Goal: Task Accomplishment & Management: Use online tool/utility

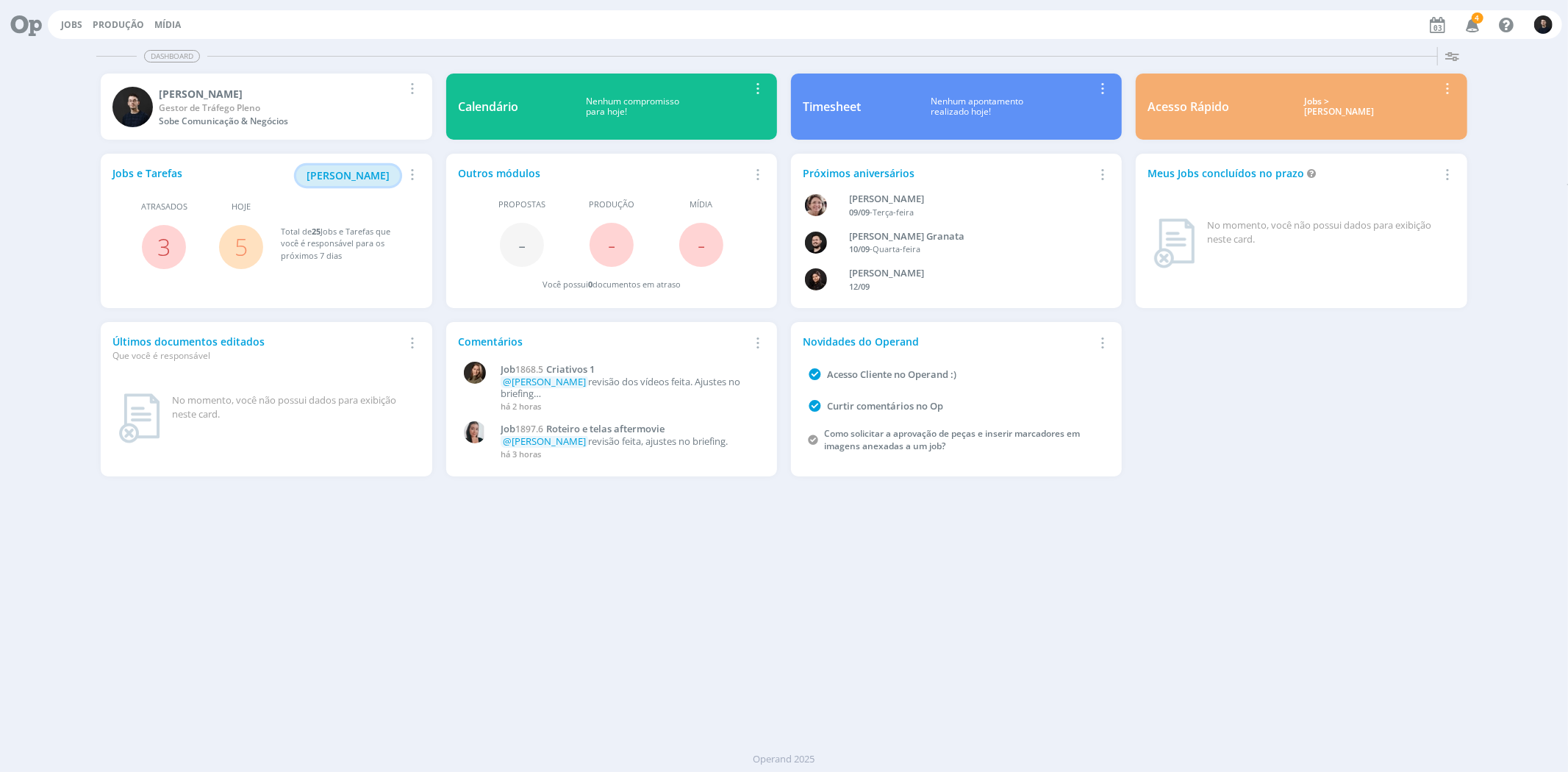
click at [368, 175] on span "[PERSON_NAME]" at bounding box center [347, 175] width 83 height 14
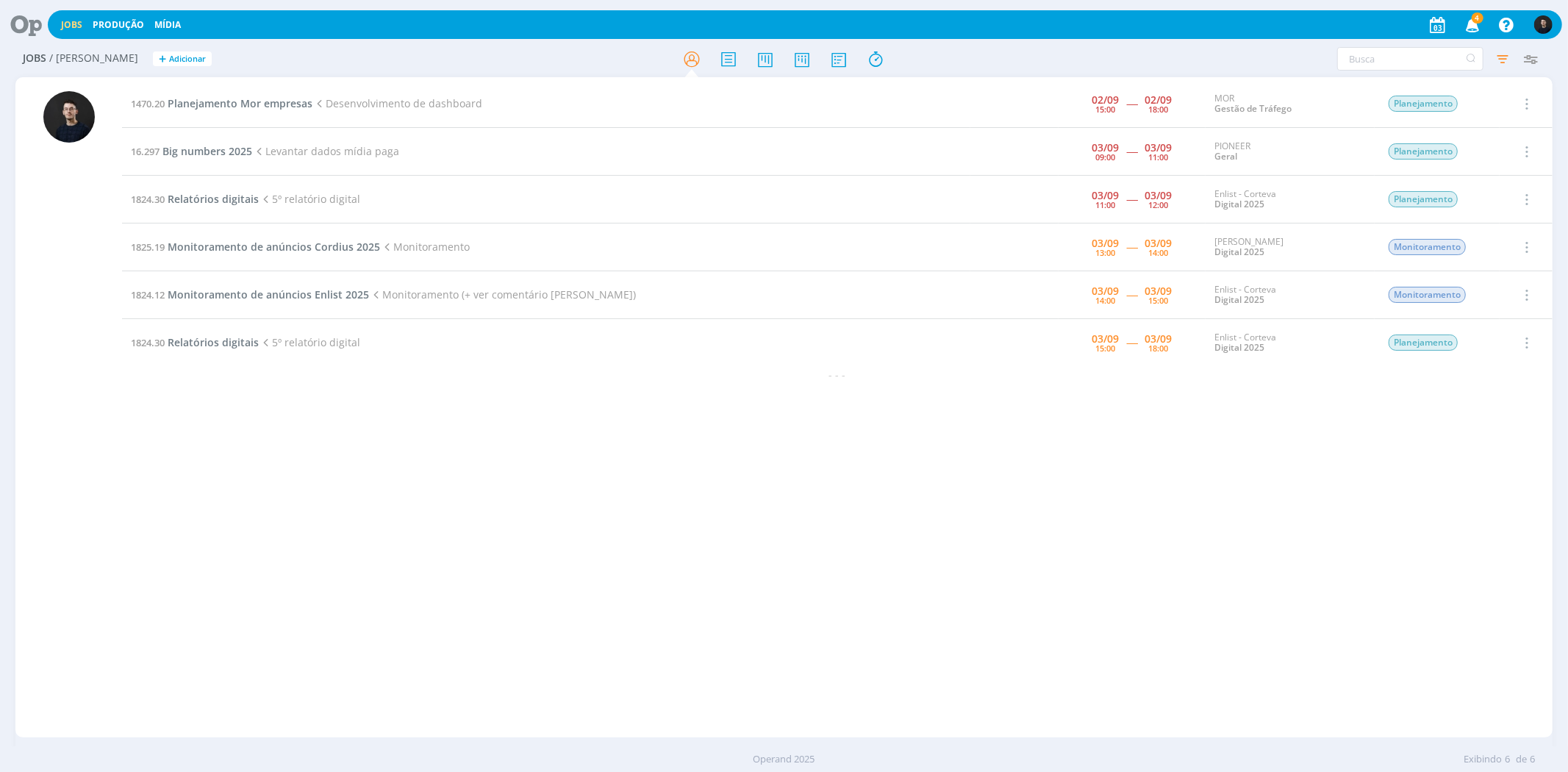
click at [19, 20] on icon at bounding box center [20, 25] width 30 height 29
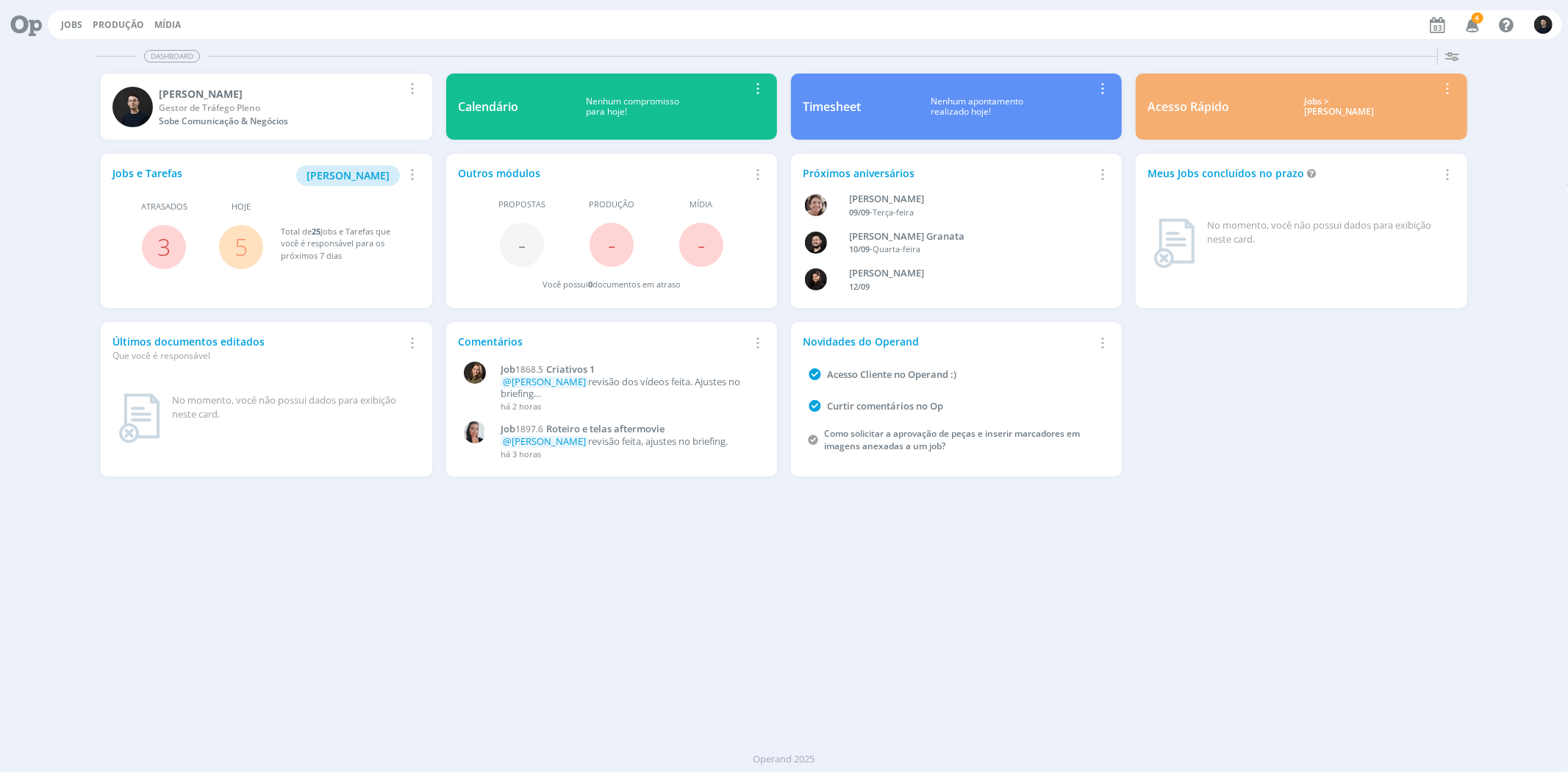
click at [709, 557] on div "Dashboard Salvar Selecione abaixo os cards desejados: Meus Meu Perfil [GEOGRAPH…" at bounding box center [784, 406] width 1568 height 730
click at [353, 182] on button "[PERSON_NAME]" at bounding box center [348, 175] width 104 height 21
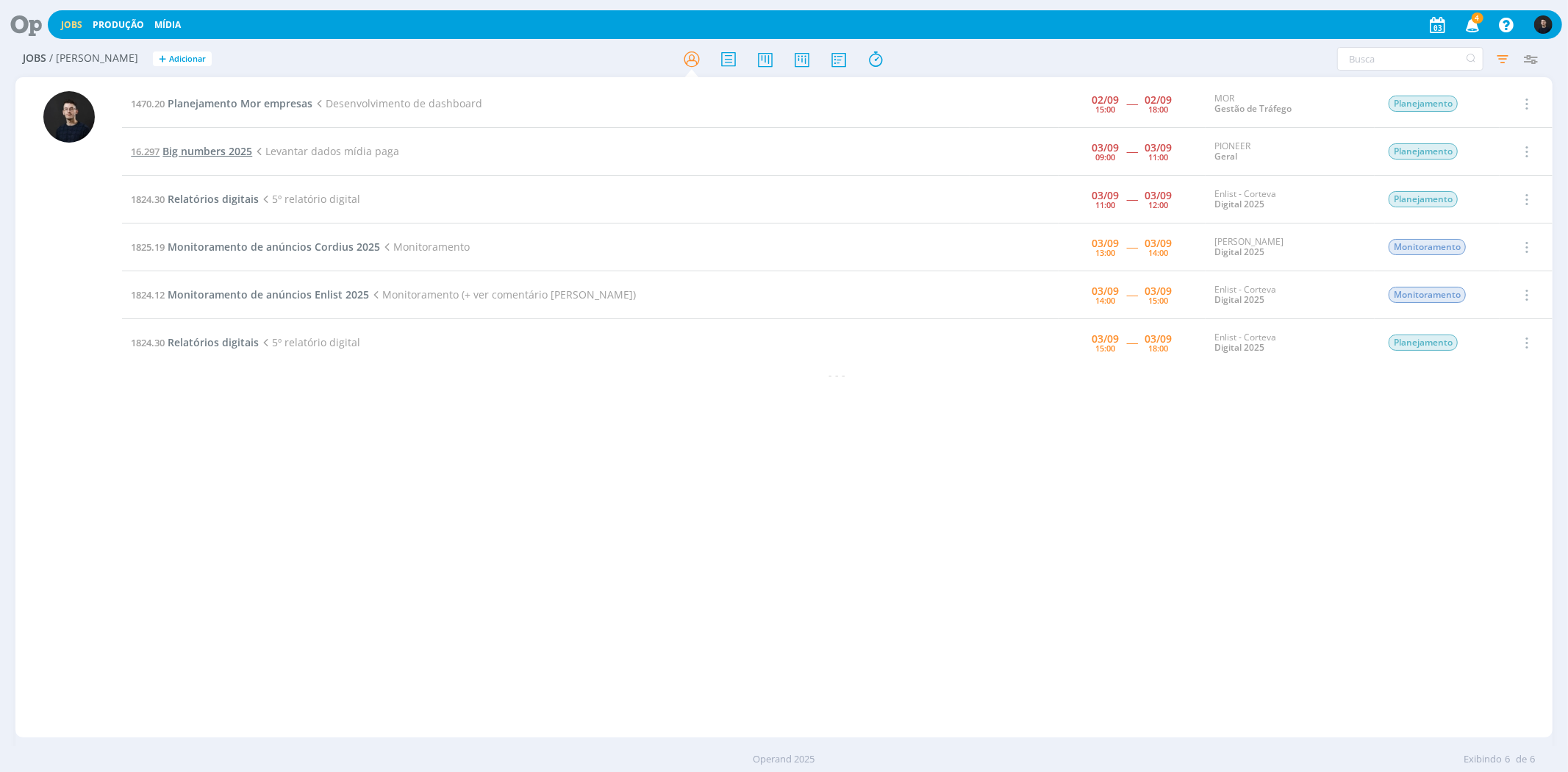
click at [201, 151] on span "Big numbers 2025" at bounding box center [207, 150] width 90 height 14
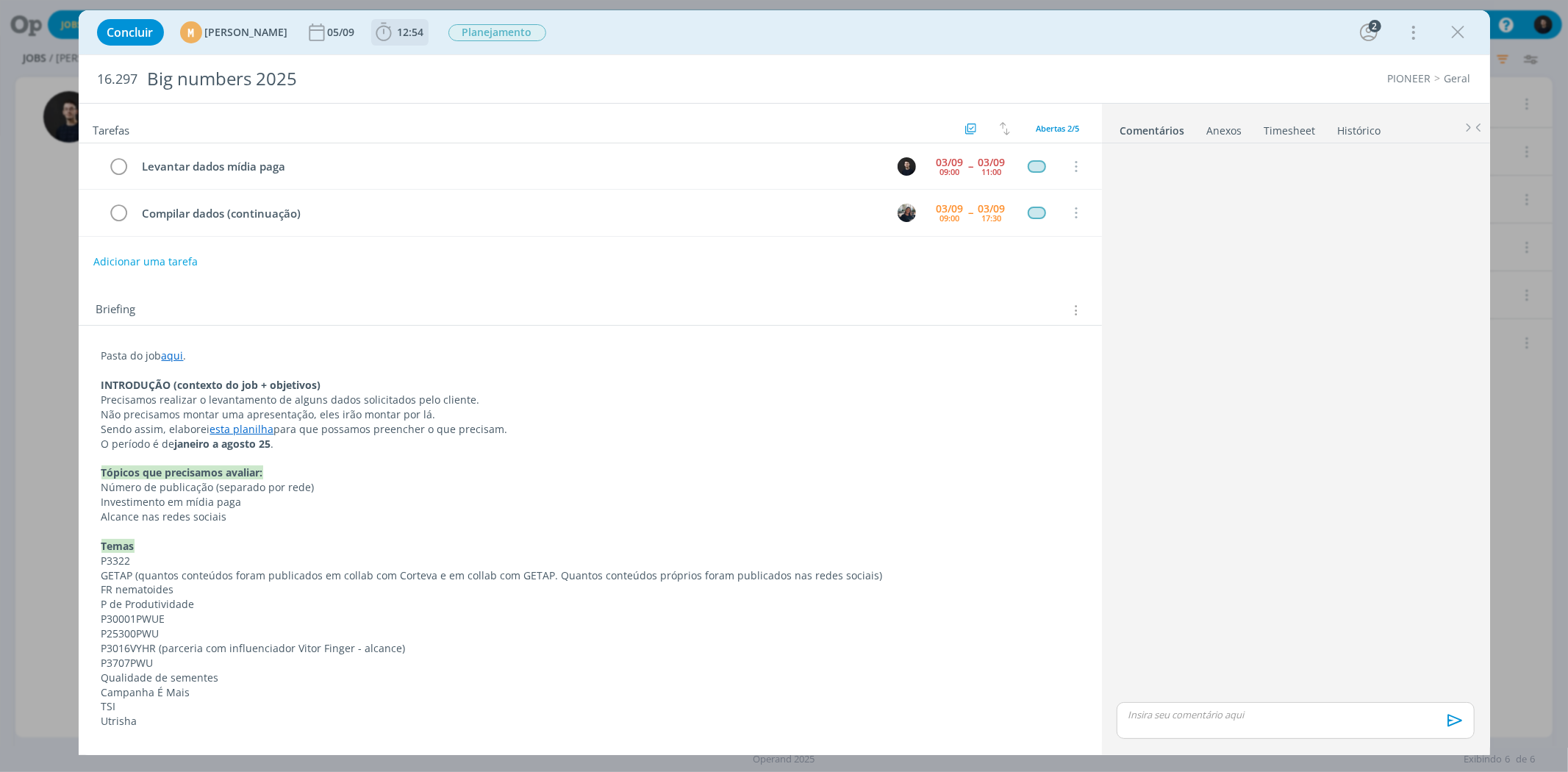
click at [424, 31] on span "12:54" at bounding box center [410, 31] width 26 height 14
click at [417, 64] on icon "dialog" at bounding box center [405, 65] width 25 height 19
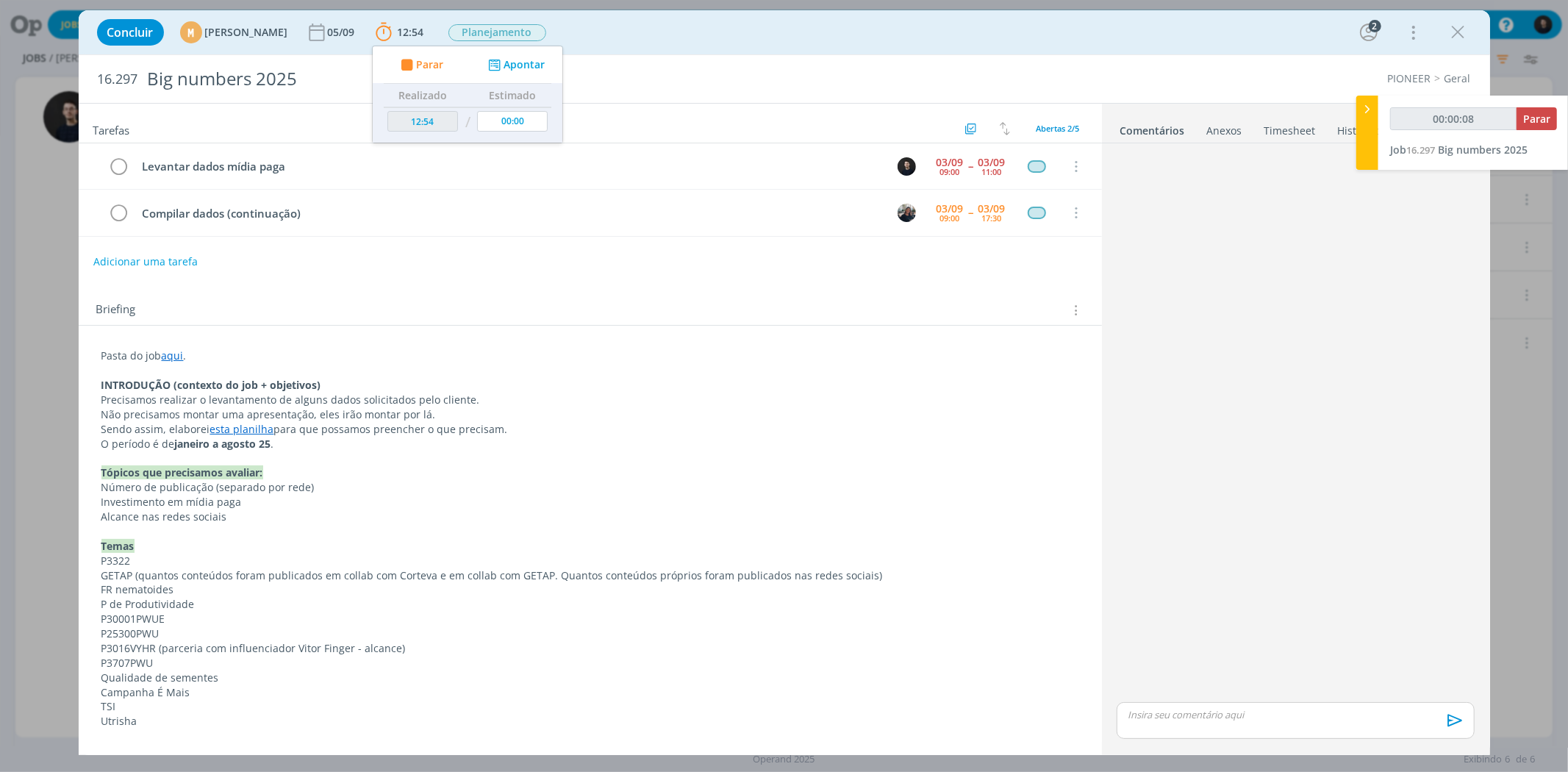
click at [244, 428] on link "esta planilha" at bounding box center [242, 428] width 64 height 14
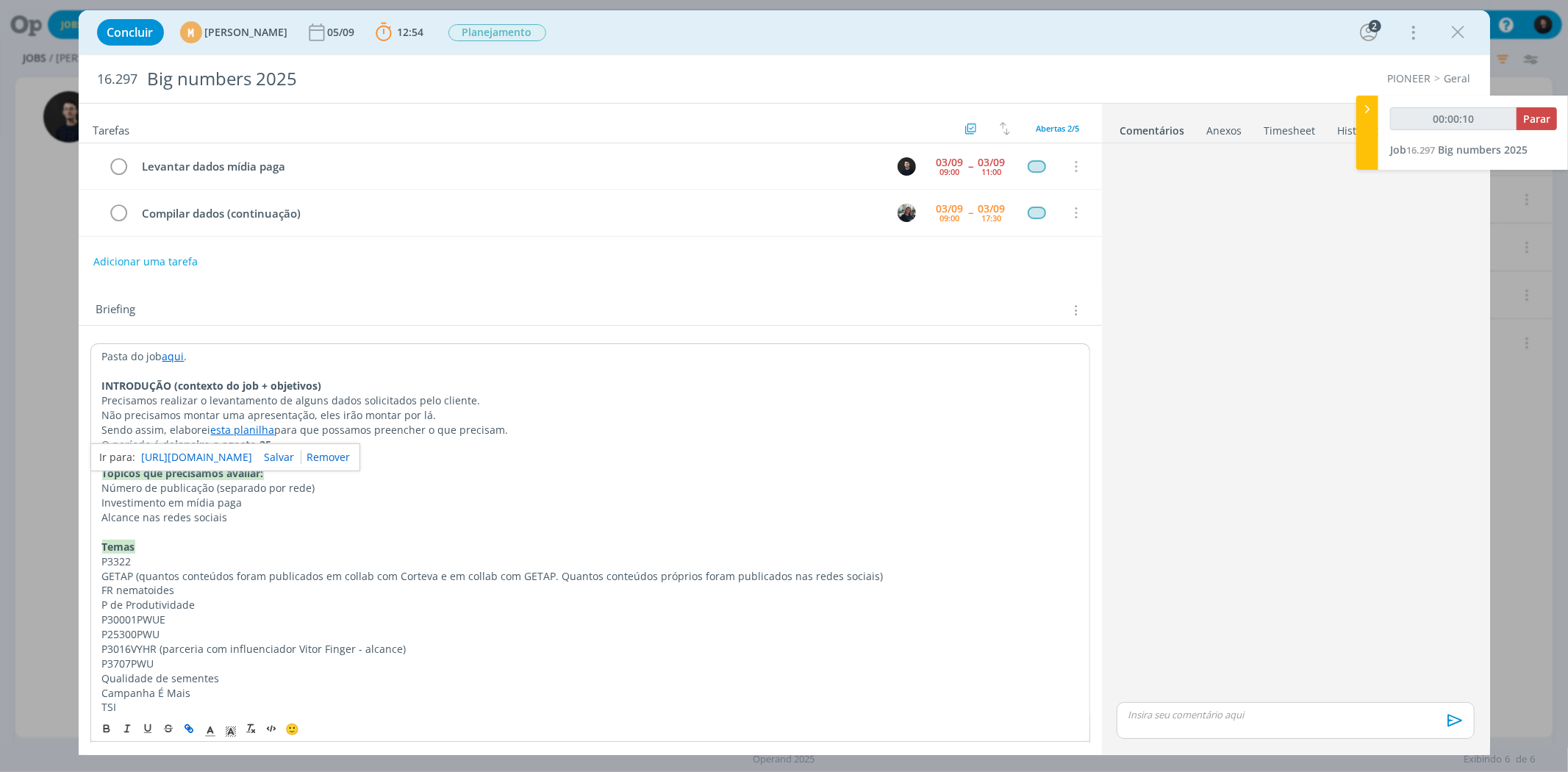
click at [251, 459] on link "[URL][DOMAIN_NAME]" at bounding box center [197, 456] width 111 height 19
type input "00:28:42"
